Goal: Transaction & Acquisition: Purchase product/service

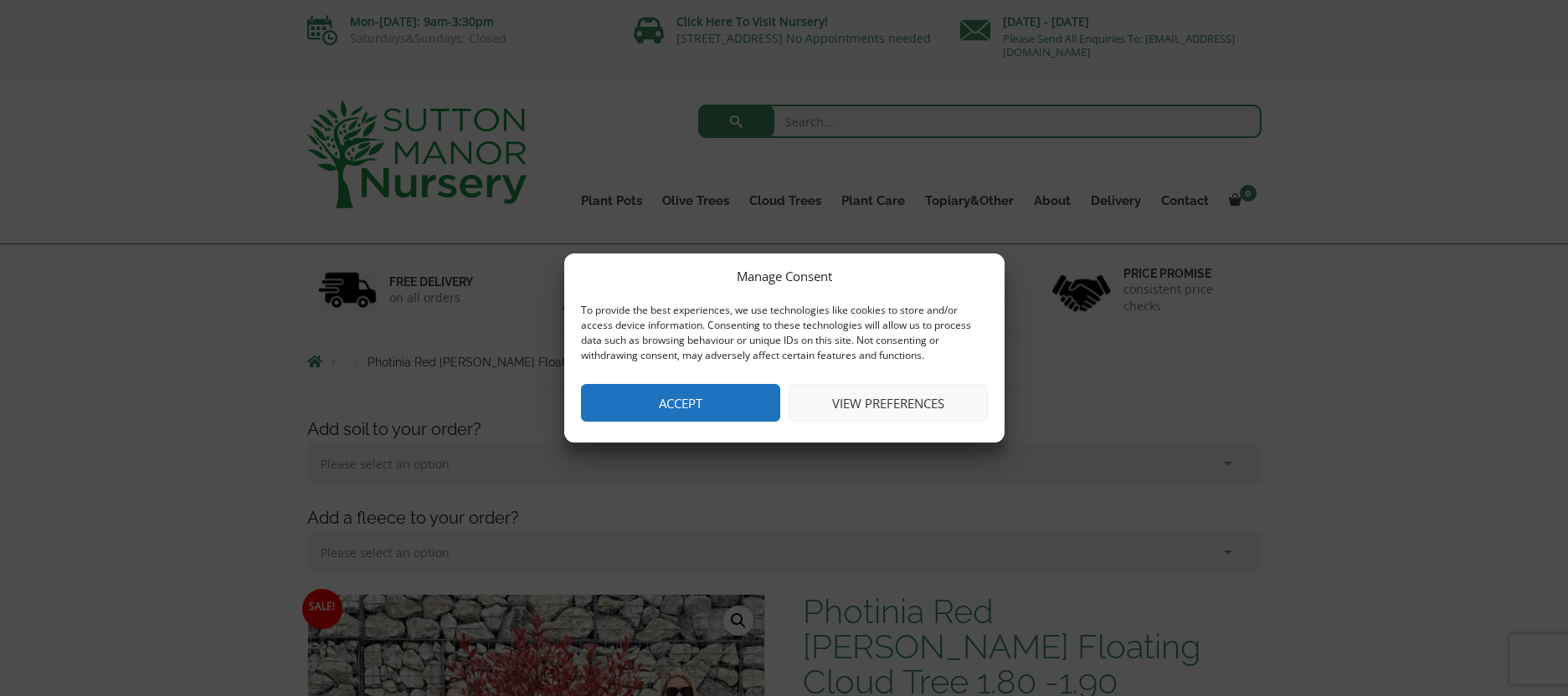
click at [725, 405] on button "Accept" at bounding box center [680, 403] width 199 height 38
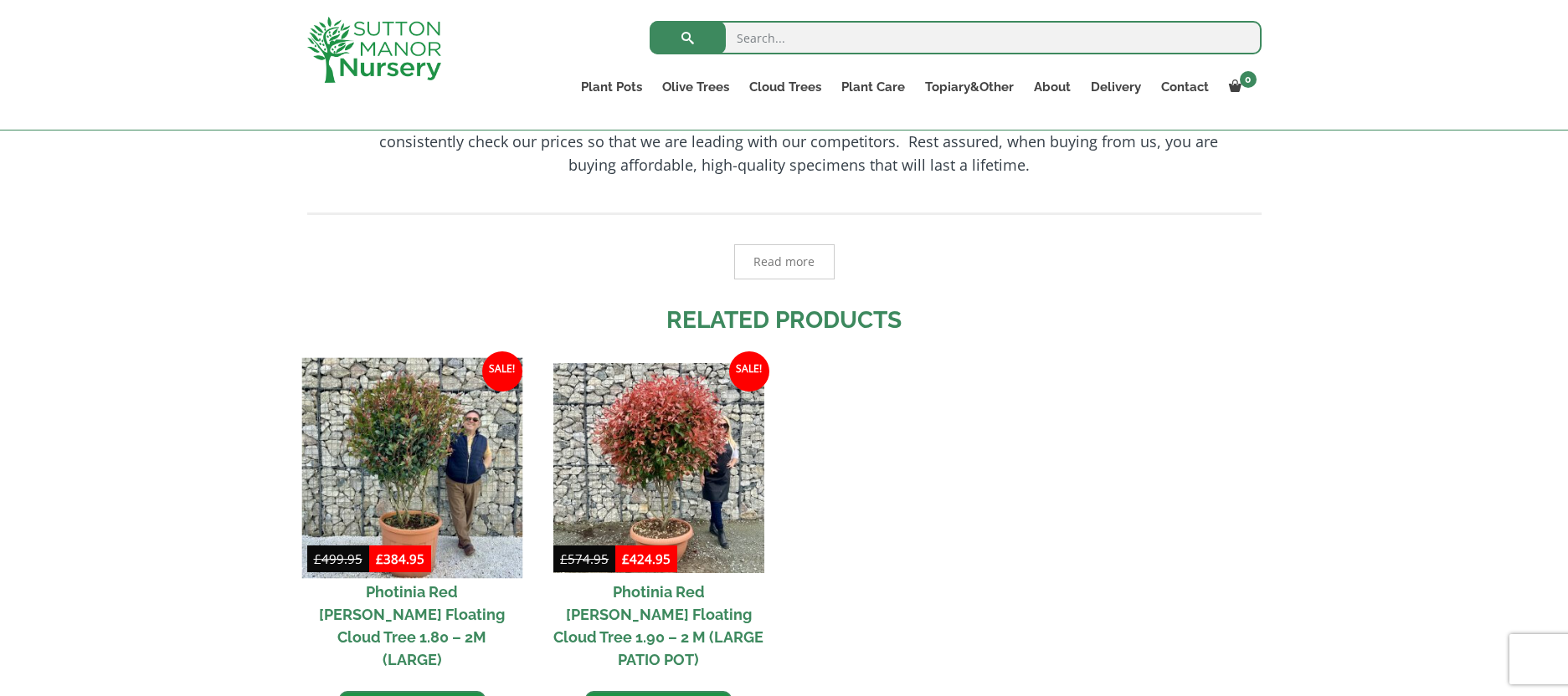
scroll to position [1680, 0]
click at [391, 382] on img at bounding box center [411, 467] width 221 height 221
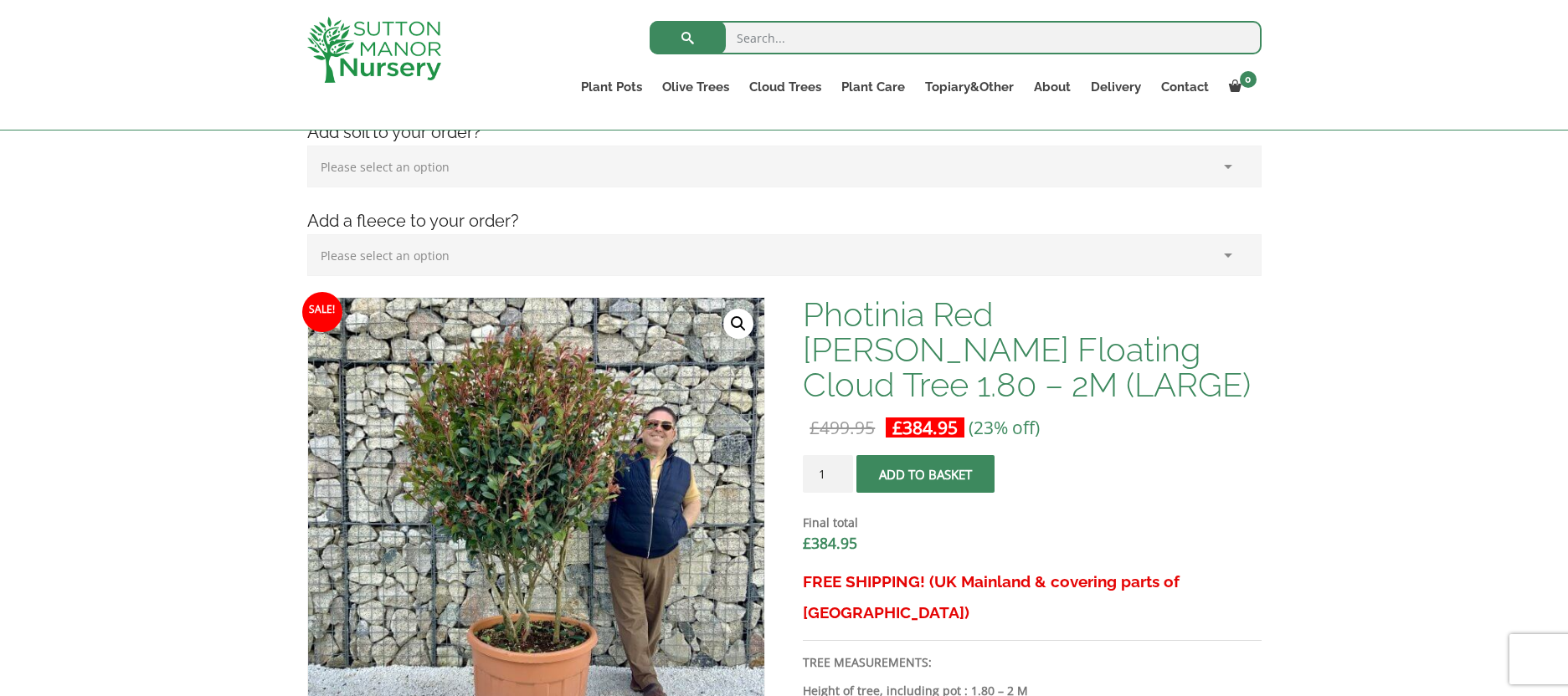
scroll to position [277, 0]
